Goal: Transaction & Acquisition: Purchase product/service

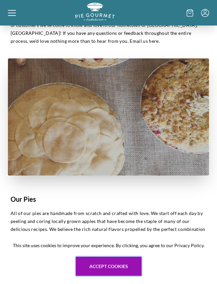
click at [110, 276] on button "Accept cookies" at bounding box center [109, 266] width 66 height 19
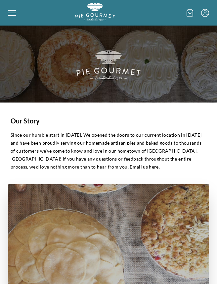
click at [13, 12] on icon at bounding box center [12, 13] width 8 height 8
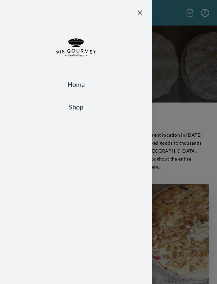
click at [74, 106] on link "Shop" at bounding box center [76, 106] width 136 height 9
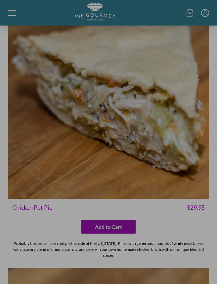
scroll to position [4535, 0]
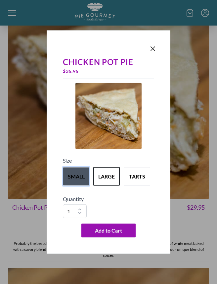
click at [76, 186] on button "small" at bounding box center [76, 176] width 27 height 19
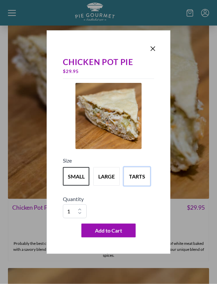
click at [135, 183] on button "tarts" at bounding box center [137, 176] width 27 height 19
click at [74, 185] on button "small" at bounding box center [76, 176] width 27 height 19
click at [185, 228] on div "Chicken Pot Pie $ 29.95 Size small large tarts Quantity 1 2 3 4 5 6 7 8 9 10 Ad…" at bounding box center [108, 142] width 217 height 284
click at [28, 226] on div "Chicken Pot Pie $ 29.95 Size small large tarts Quantity 1 2 3 4 5 6 7 8 9 10 Ad…" at bounding box center [108, 142] width 217 height 284
click at [154, 53] on icon "Close panel" at bounding box center [153, 49] width 8 height 8
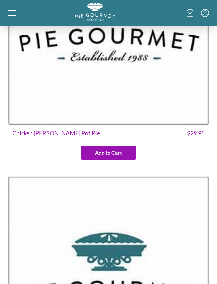
scroll to position [445, 0]
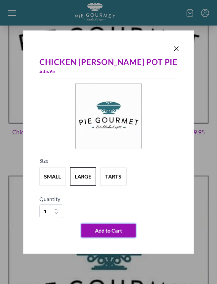
click at [108, 234] on span "Add to Cart" at bounding box center [108, 230] width 27 height 8
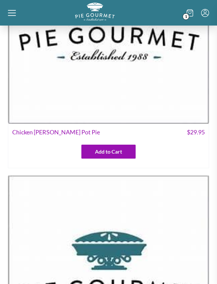
click at [51, 163] on div at bounding box center [108, 142] width 217 height 284
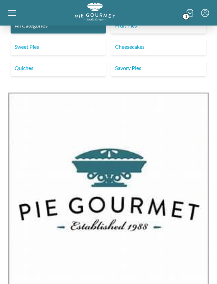
scroll to position [0, 0]
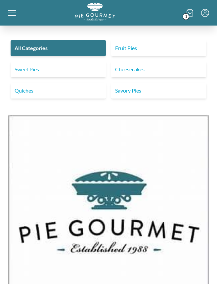
click at [137, 90] on link "Savory Pies" at bounding box center [158, 91] width 95 height 16
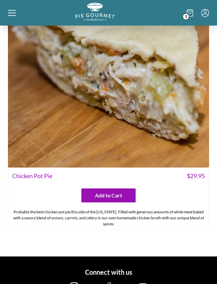
scroll to position [1974, 0]
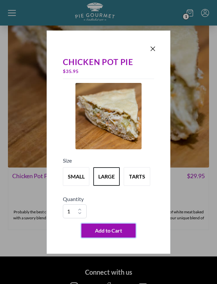
click at [105, 234] on span "Add to Cart" at bounding box center [108, 230] width 27 height 8
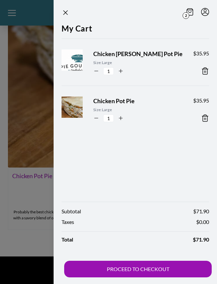
click at [27, 233] on div at bounding box center [108, 142] width 217 height 284
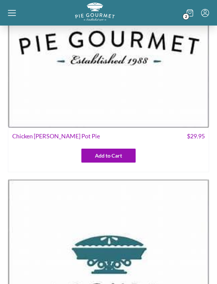
scroll to position [0, 0]
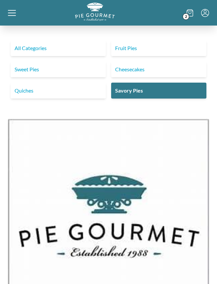
click at [127, 48] on link "Fruit Pies" at bounding box center [158, 48] width 95 height 16
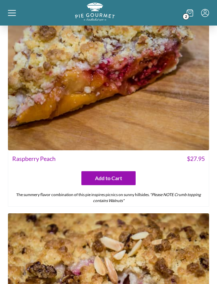
scroll to position [2273, 0]
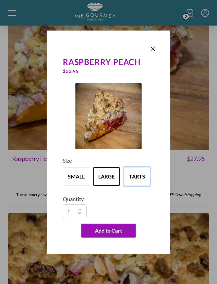
click at [134, 176] on button "tarts" at bounding box center [137, 176] width 27 height 19
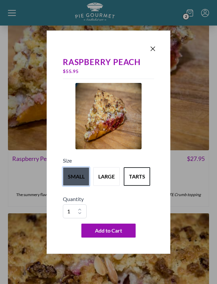
click at [76, 176] on button "small" at bounding box center [76, 176] width 27 height 19
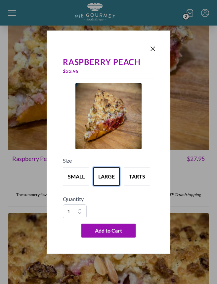
click at [108, 176] on button "large" at bounding box center [106, 176] width 27 height 19
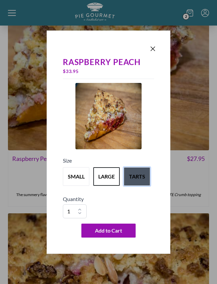
click at [135, 176] on button "tarts" at bounding box center [137, 176] width 27 height 19
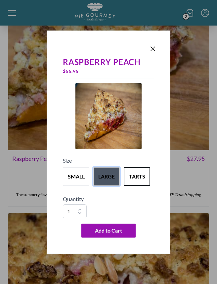
click at [104, 178] on button "large" at bounding box center [106, 176] width 27 height 19
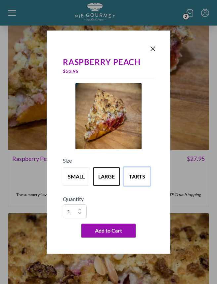
click at [135, 176] on button "tarts" at bounding box center [137, 176] width 27 height 19
click at [104, 176] on button "large" at bounding box center [106, 176] width 27 height 19
click at [75, 175] on button "small" at bounding box center [76, 176] width 27 height 19
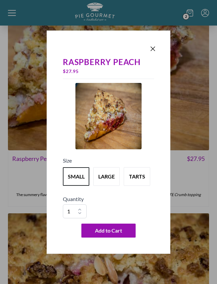
click at [153, 46] on icon "Close panel" at bounding box center [153, 49] width 8 height 8
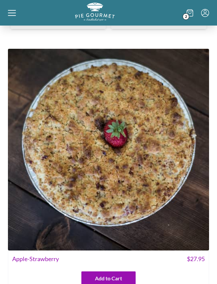
scroll to position [0, 0]
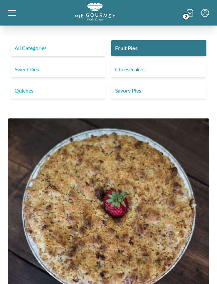
click at [135, 67] on link "Cheesecakes" at bounding box center [158, 69] width 95 height 16
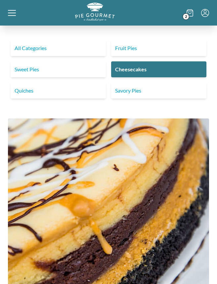
click at [26, 68] on link "Sweet Pies" at bounding box center [58, 69] width 95 height 16
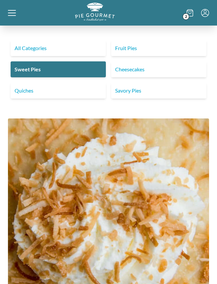
click at [189, 13] on icon at bounding box center [190, 12] width 3 height 1
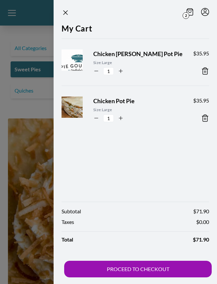
click at [143, 266] on button "PROCEED TO CHECKOUT" at bounding box center [138, 268] width 148 height 17
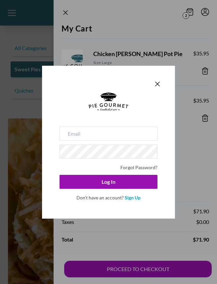
click at [131, 197] on link "Sign Up" at bounding box center [133, 198] width 16 height 6
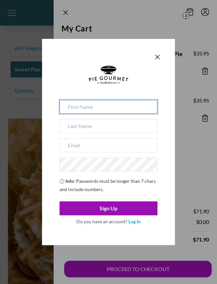
click at [99, 110] on input at bounding box center [109, 107] width 98 height 14
type input "[PERSON_NAME]"
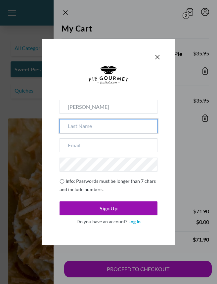
click at [98, 128] on input at bounding box center [109, 126] width 98 height 14
type input "[PERSON_NAME]"
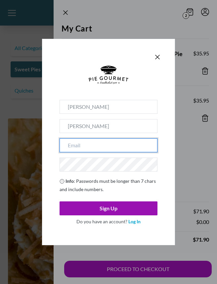
click at [94, 144] on input "email" at bounding box center [109, 145] width 98 height 14
type input "[EMAIL_ADDRESS][DOMAIN_NAME]"
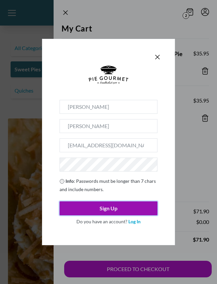
click at [104, 207] on button "Sign Up" at bounding box center [109, 208] width 98 height 14
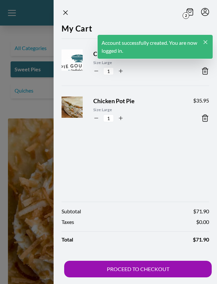
click at [148, 270] on button "PROCEED TO CHECKOUT" at bounding box center [138, 268] width 148 height 17
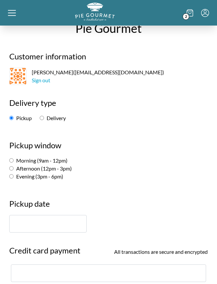
scroll to position [15, 0]
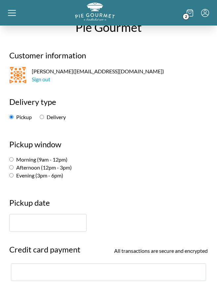
click at [11, 157] on input "Morning (9am - 12pm)" at bounding box center [11, 159] width 4 height 4
radio input "true"
click at [29, 220] on input "text" at bounding box center [48, 223] width 78 height 18
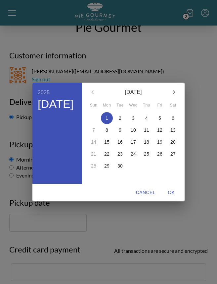
click at [171, 197] on span "OK" at bounding box center [172, 192] width 16 height 8
type input "[DATE]"
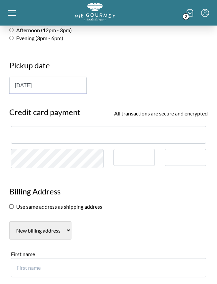
scroll to position [152, 0]
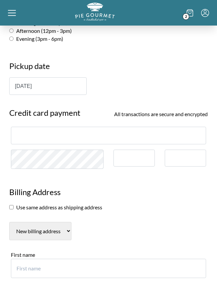
click at [178, 161] on div at bounding box center [185, 157] width 41 height 17
click at [180, 154] on div at bounding box center [185, 157] width 41 height 17
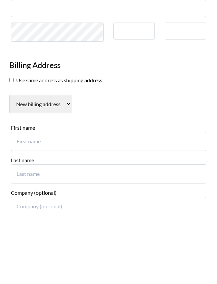
scroll to position [204, 0]
click at [9, 152] on input "checkbox" at bounding box center [11, 154] width 4 height 4
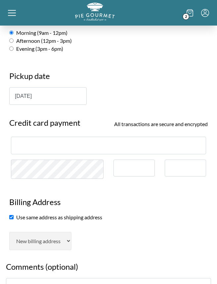
scroll to position [143, 0]
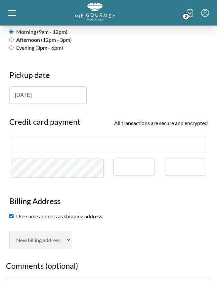
click at [12, 215] on input "checkbox" at bounding box center [11, 216] width 4 height 4
checkbox input "false"
select select "AL"
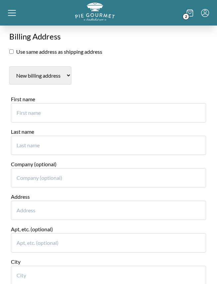
scroll to position [296, 0]
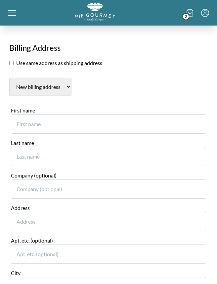
click at [48, 114] on input "First name" at bounding box center [109, 123] width 196 height 19
type input "[PERSON_NAME]"
click at [40, 147] on input "Last name" at bounding box center [109, 156] width 196 height 19
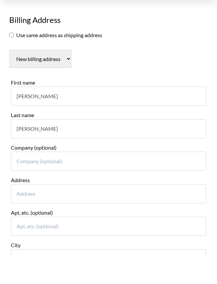
type input "[PERSON_NAME]"
click at [46, 212] on input "Address" at bounding box center [109, 221] width 196 height 19
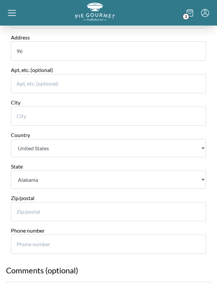
scroll to position [440, 0]
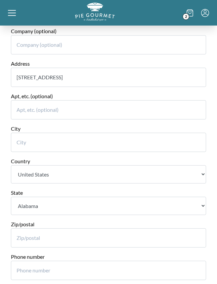
type input "[STREET_ADDRESS]"
click at [61, 133] on input "City" at bounding box center [109, 142] width 196 height 19
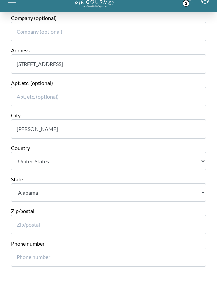
type input "[PERSON_NAME]"
click at [74, 197] on select "State [US_STATE] [US_STATE] [US_STATE] [US_STATE] [US_STATE] [US_STATE] [US_STA…" at bounding box center [109, 206] width 196 height 18
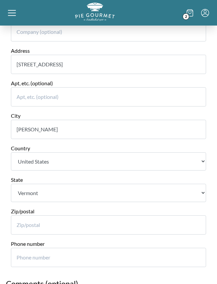
click at [74, 184] on select "State [US_STATE] [US_STATE] [US_STATE] [US_STATE] [US_STATE] [US_STATE] [US_STA…" at bounding box center [109, 193] width 196 height 18
select select "VA"
click at [39, 215] on input "Zip/postal" at bounding box center [109, 224] width 196 height 19
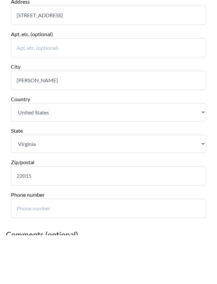
type input "22015"
click at [66, 248] on input "Phone number" at bounding box center [109, 257] width 196 height 19
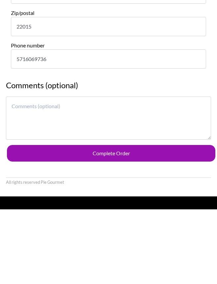
type input "5716069736"
click at [133, 220] on button "Complete Order" at bounding box center [111, 228] width 209 height 17
